Goal: Check status: Check status

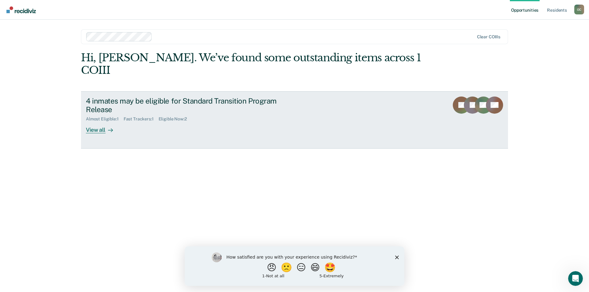
click at [249, 114] on div "Almost Eligible : 1 Fast Trackers : 1 Eligible Now : 2" at bounding box center [193, 118] width 215 height 8
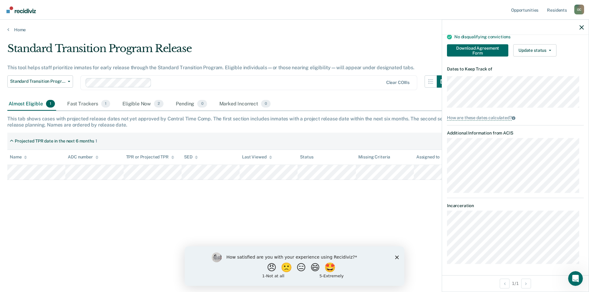
scroll to position [115, 0]
click at [583, 27] on div at bounding box center [515, 27] width 147 height 15
click at [96, 107] on div "Fast Trackers 1" at bounding box center [88, 103] width 45 height 13
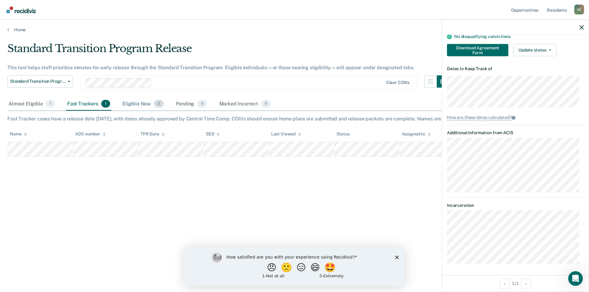
click at [142, 101] on div "Eligible Now 2" at bounding box center [143, 103] width 44 height 13
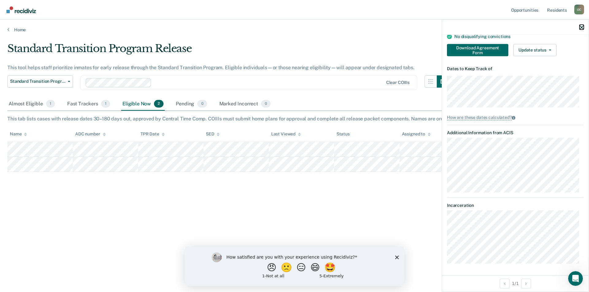
click at [580, 25] on icon "button" at bounding box center [581, 27] width 4 height 4
